Goal: Navigation & Orientation: Go to known website

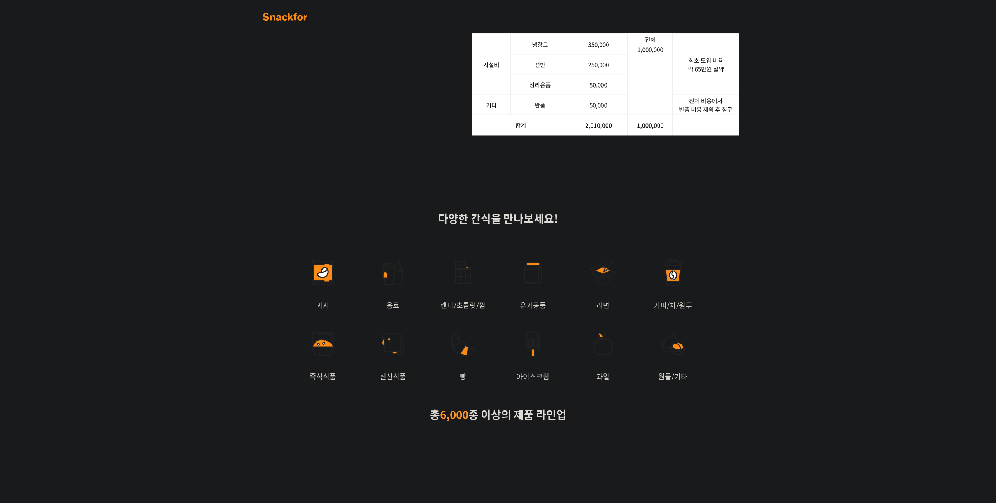
scroll to position [1078, 0]
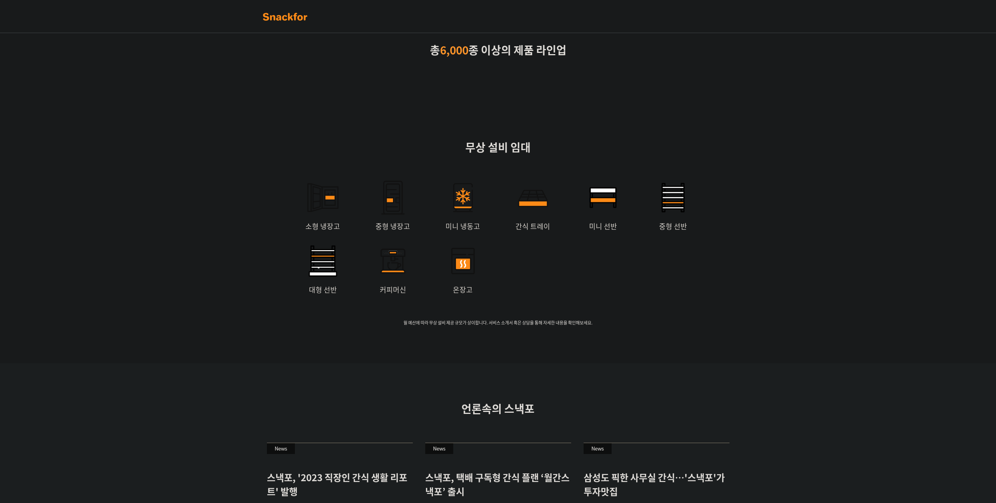
scroll to position [1574, 0]
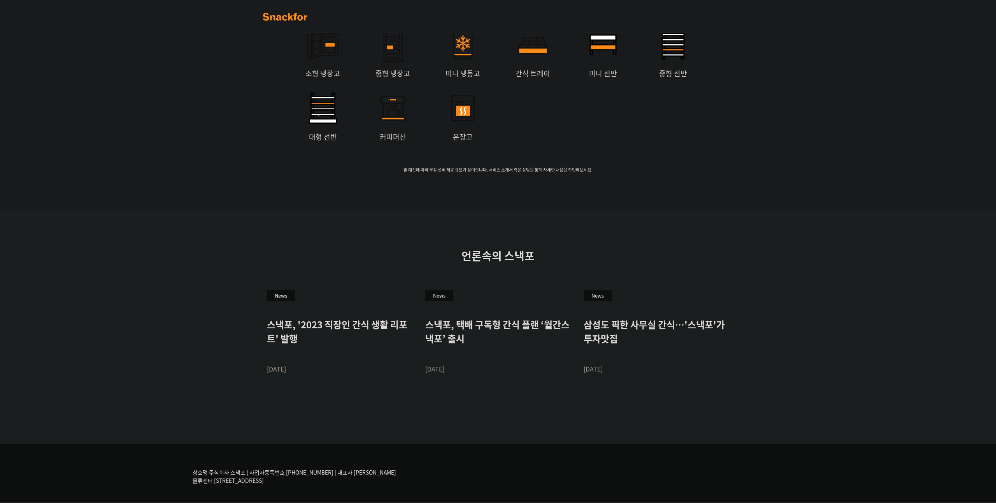
click at [685, 243] on div "언론속의 스낵포 News 스낵포, '2023 직장인 간식 생활 리포트' 발행 2023-03-28 News 스낵포, 택배 구독형 간식 플랜 ‘월…" at bounding box center [498, 327] width 996 height 234
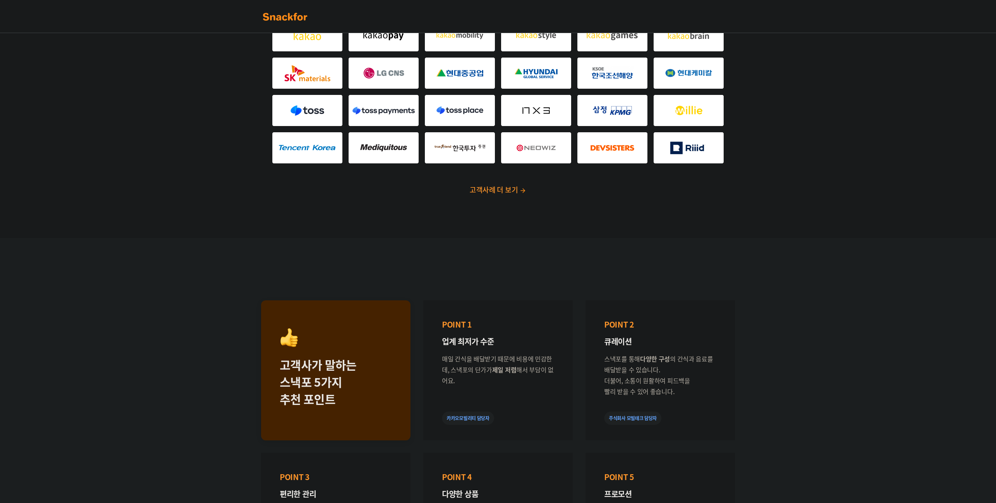
scroll to position [0, 0]
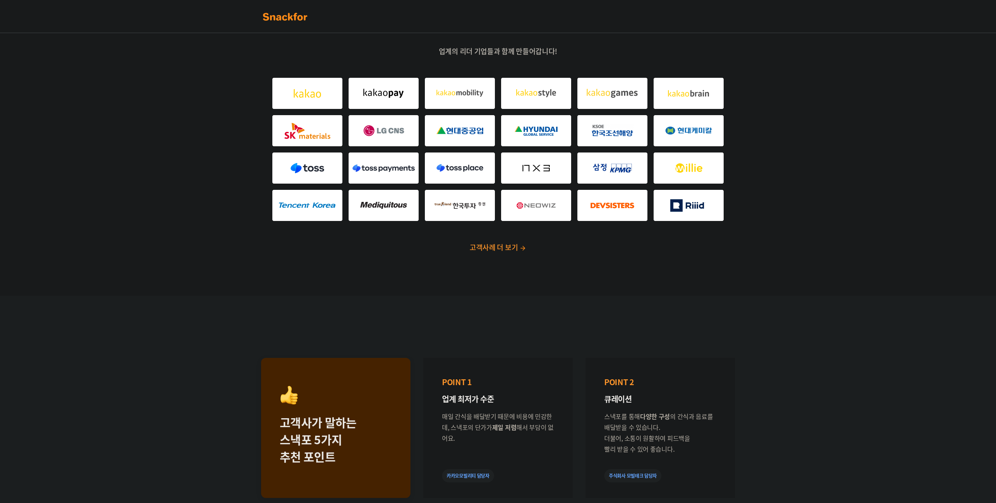
click at [300, 24] on link at bounding box center [285, 16] width 49 height 17
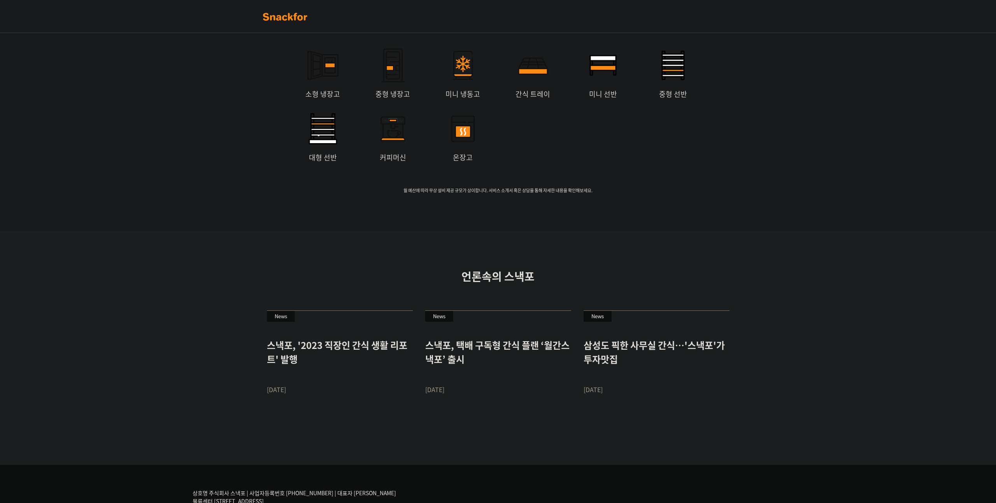
scroll to position [1574, 0]
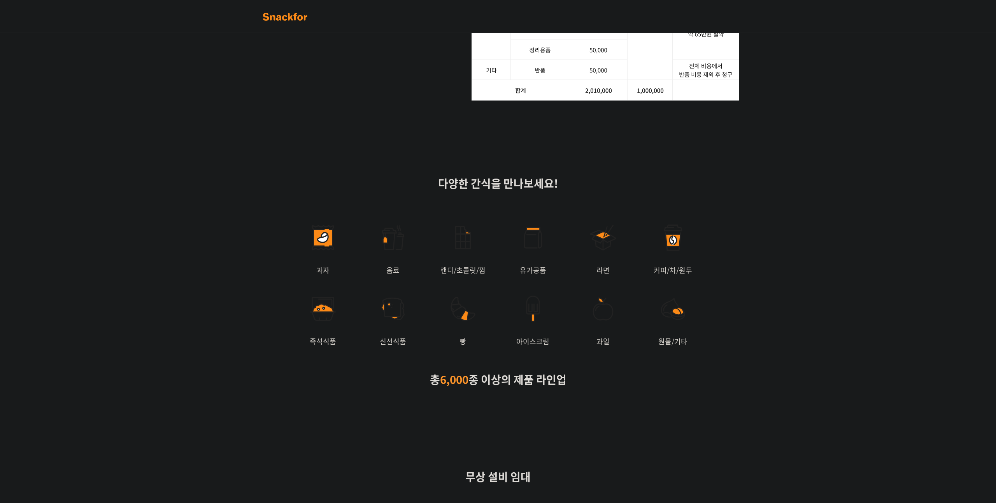
scroll to position [1574, 0]
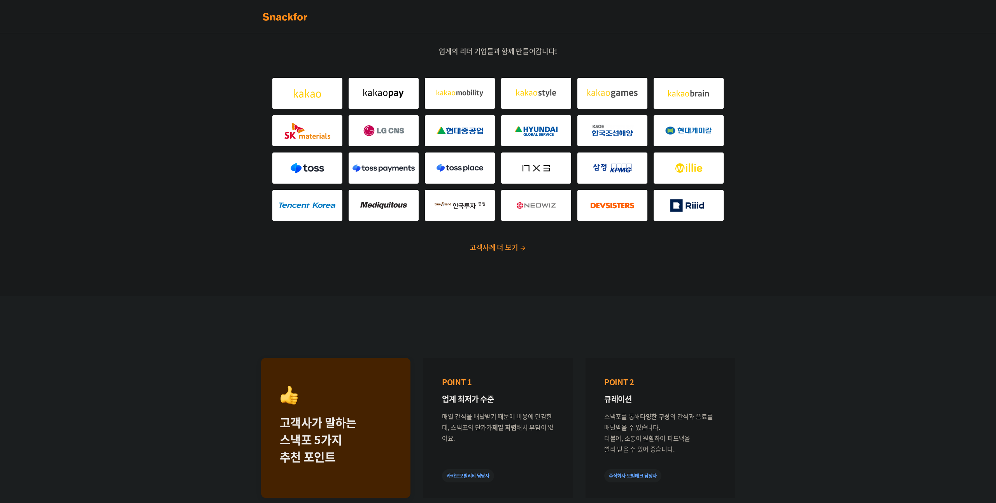
click at [281, 18] on img at bounding box center [285, 17] width 49 height 12
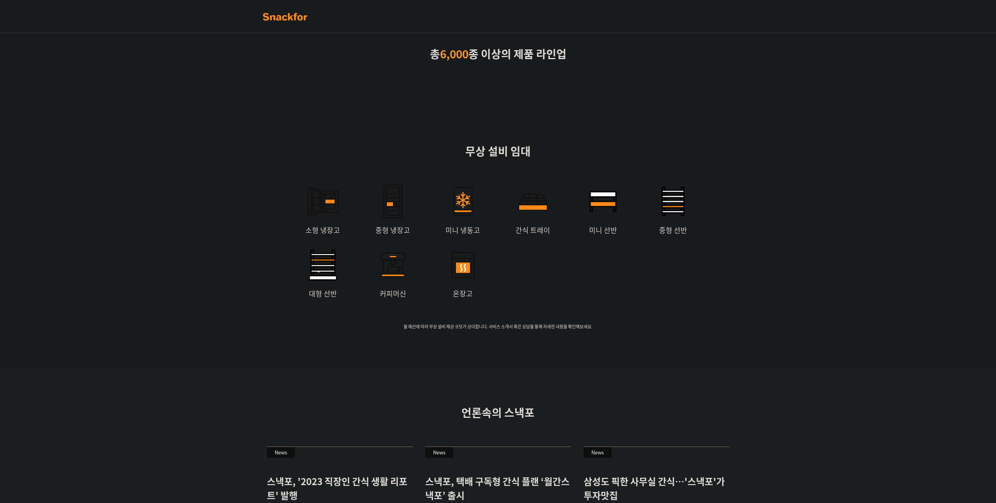
scroll to position [1574, 0]
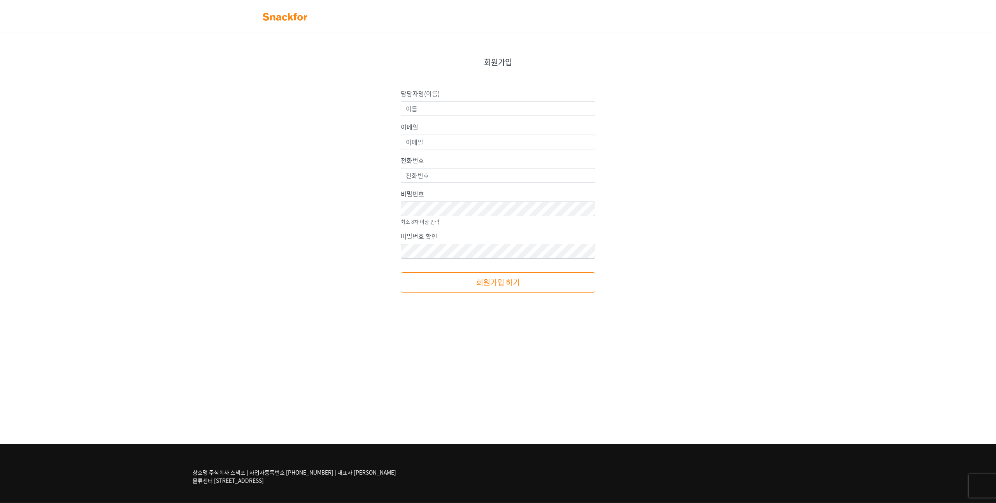
click at [300, 22] on img at bounding box center [285, 17] width 49 height 12
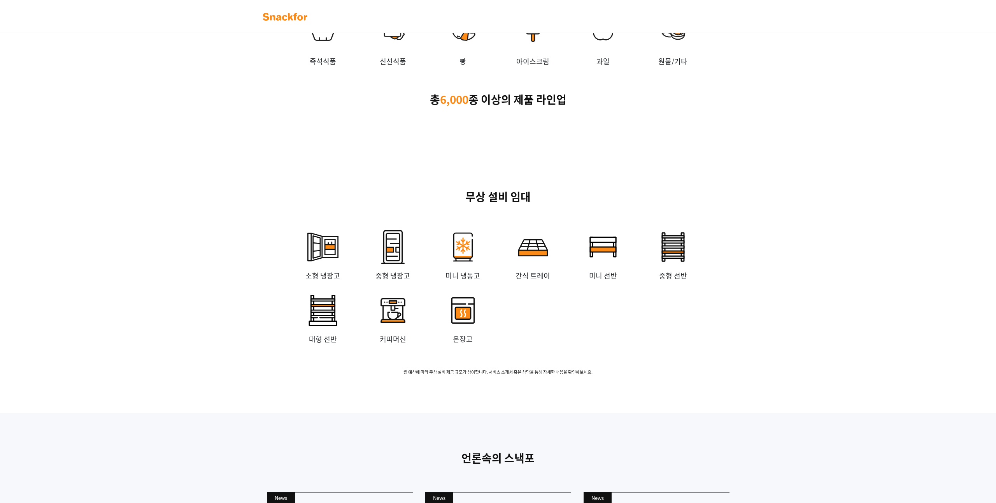
scroll to position [1574, 0]
